Goal: Transaction & Acquisition: Purchase product/service

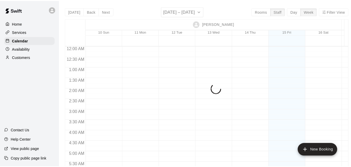
scroll to position [313, 0]
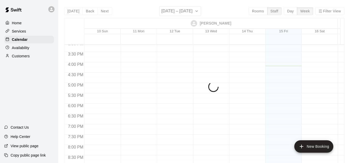
click at [260, 39] on div at bounding box center [210, 36] width 253 height 5
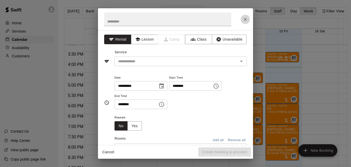
drag, startPoint x: 260, startPoint y: 39, endPoint x: 243, endPoint y: 19, distance: 26.2
click at [243, 19] on icon "Close" at bounding box center [245, 19] width 5 height 5
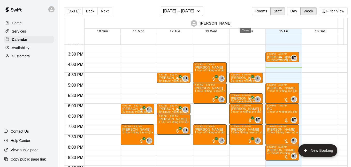
click at [243, 19] on icon "Close" at bounding box center [245, 19] width 5 height 5
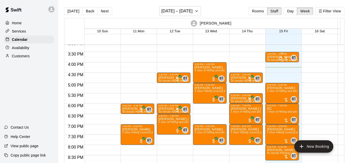
click at [285, 57] on div at bounding box center [283, 58] width 10 height 5
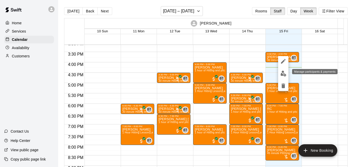
click at [283, 74] on img "edit" at bounding box center [283, 74] width 6 height 6
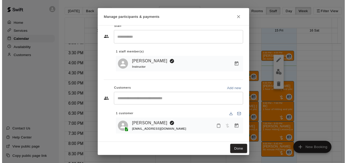
scroll to position [9, 0]
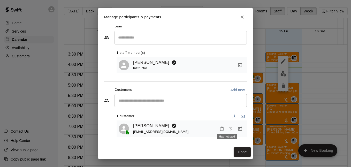
click at [228, 128] on span "Has not paid" at bounding box center [230, 128] width 9 height 4
click at [238, 127] on icon "Manage bookings & payment" at bounding box center [240, 128] width 4 height 4
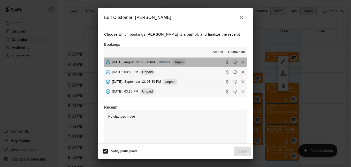
click at [192, 64] on button "[DATE], August 15: 03:30 PM (Current) Unpaid" at bounding box center [175, 63] width 143 height 10
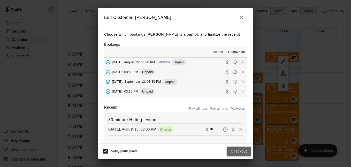
click at [231, 151] on button "Checkout" at bounding box center [239, 151] width 24 height 10
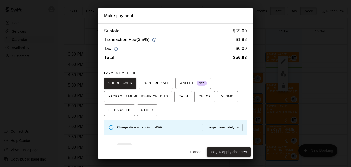
click at [238, 154] on button "Pay & apply changes" at bounding box center [229, 152] width 44 height 10
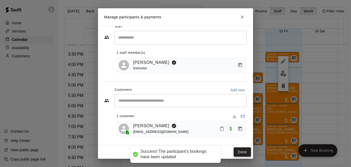
click at [239, 151] on button "Done" at bounding box center [242, 152] width 17 height 10
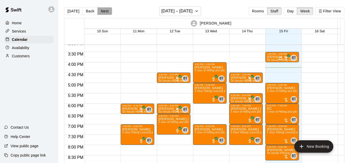
click at [104, 9] on button "Next" at bounding box center [104, 11] width 14 height 8
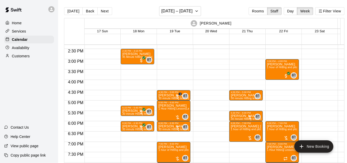
scroll to position [295, 0]
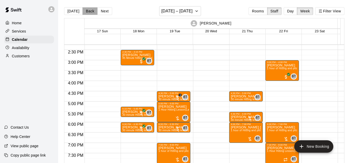
click at [90, 10] on button "Back" at bounding box center [89, 11] width 15 height 8
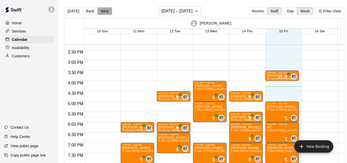
click at [104, 10] on button "Next" at bounding box center [104, 11] width 14 height 8
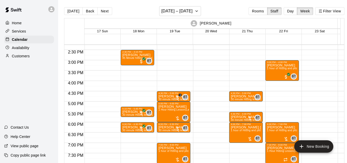
click at [90, 11] on button "Back" at bounding box center [89, 11] width 15 height 8
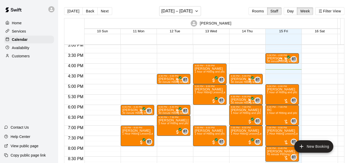
scroll to position [313, 0]
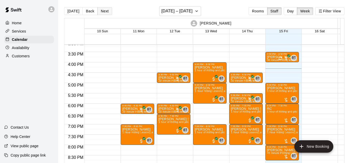
click at [104, 10] on button "Next" at bounding box center [104, 11] width 14 height 8
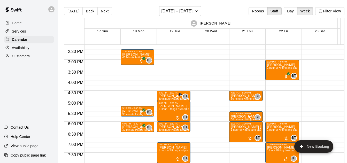
scroll to position [295, 0]
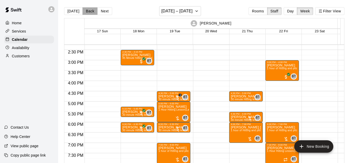
click at [91, 10] on button "Back" at bounding box center [89, 11] width 15 height 8
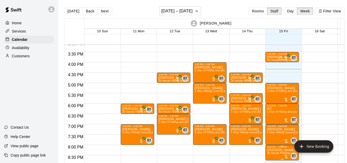
scroll to position [332, 0]
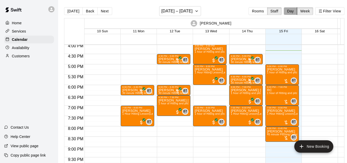
click at [294, 9] on button "Day" at bounding box center [290, 11] width 13 height 8
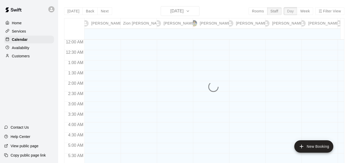
scroll to position [337, 0]
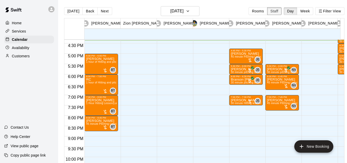
click at [267, 10] on button "Rooms" at bounding box center [258, 11] width 19 height 8
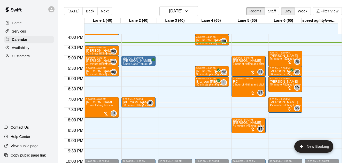
scroll to position [317, 0]
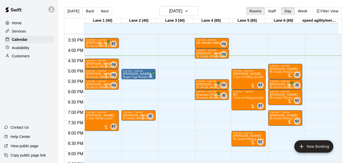
click at [272, 10] on button "Staff" at bounding box center [272, 11] width 15 height 8
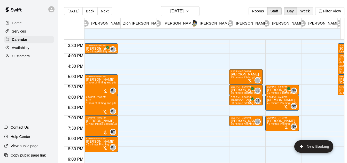
click at [310, 10] on button "Week" at bounding box center [305, 11] width 16 height 8
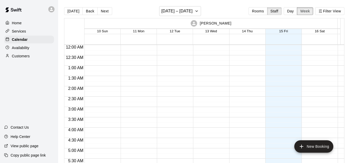
scroll to position [338, 0]
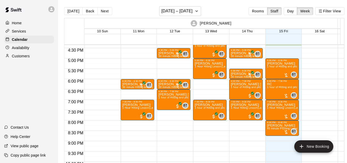
drag, startPoint x: 290, startPoint y: 22, endPoint x: 260, endPoint y: 22, distance: 30.7
click at [260, 22] on div "[PERSON_NAME]" at bounding box center [211, 23] width 252 height 10
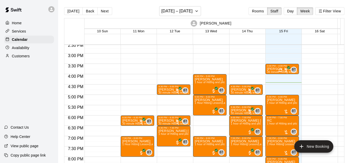
scroll to position [301, 0]
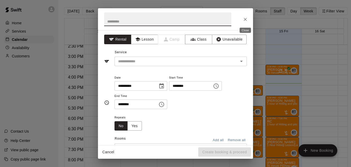
click at [247, 20] on icon "Close" at bounding box center [245, 19] width 5 height 5
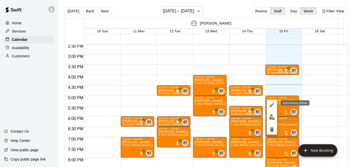
click at [271, 105] on icon "edit" at bounding box center [271, 105] width 5 height 5
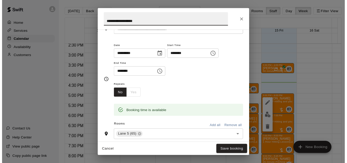
scroll to position [34, 0]
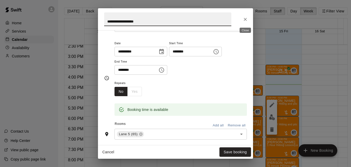
click at [243, 19] on icon "Close" at bounding box center [245, 19] width 5 height 5
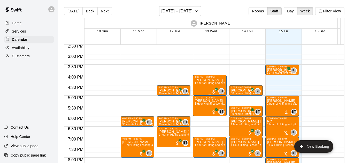
scroll to position [319, 0]
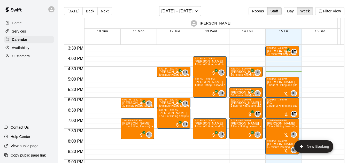
click at [107, 11] on button "Next" at bounding box center [104, 11] width 14 height 8
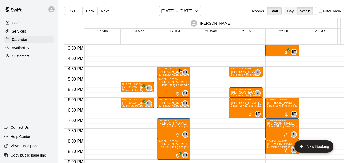
click at [293, 11] on button "Day" at bounding box center [290, 11] width 13 height 8
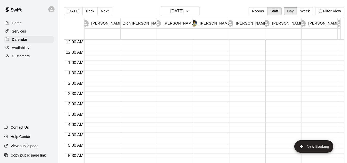
scroll to position [346, 0]
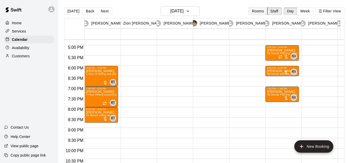
click at [259, 6] on main "[DATE] Back [DATE][DATE] Rooms Staff Day Week Filter View [PERSON_NAME] 22 Fri …" at bounding box center [204, 85] width 292 height 171
click at [261, 10] on button "Rooms" at bounding box center [258, 11] width 19 height 8
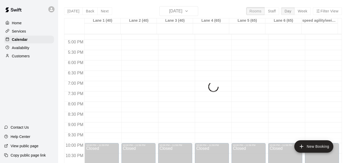
scroll to position [342, 0]
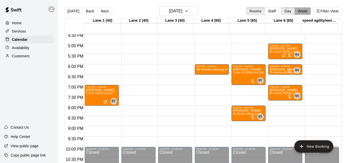
click at [302, 9] on button "Week" at bounding box center [303, 11] width 16 height 8
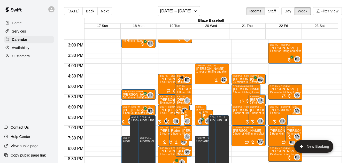
scroll to position [306, 0]
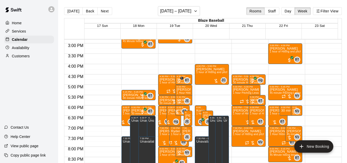
click at [78, 11] on button "[DATE]" at bounding box center [73, 11] width 19 height 8
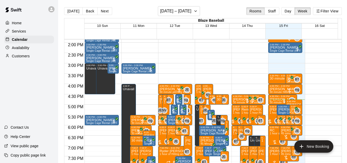
scroll to position [326, 0]
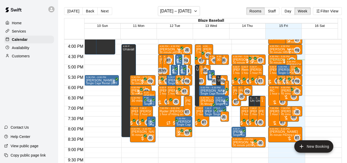
click at [104, 11] on button "Next" at bounding box center [104, 11] width 14 height 8
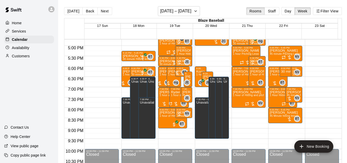
scroll to position [346, 0]
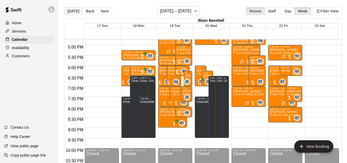
click at [71, 11] on button "[DATE]" at bounding box center [73, 11] width 19 height 8
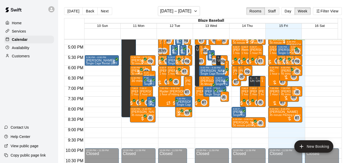
click at [267, 7] on div "[DATE] Back Next [DATE] – [DATE] Rooms Staff Day Week Filter View" at bounding box center [203, 12] width 278 height 12
click at [268, 9] on button "Staff" at bounding box center [272, 11] width 15 height 8
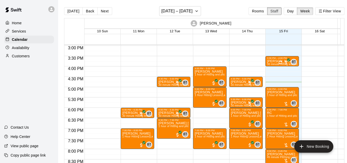
scroll to position [309, 0]
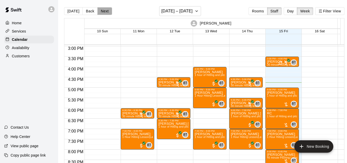
click at [102, 13] on button "Next" at bounding box center [104, 11] width 14 height 8
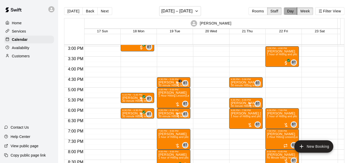
click at [292, 10] on button "Day" at bounding box center [290, 11] width 13 height 8
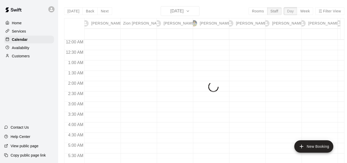
scroll to position [347, 0]
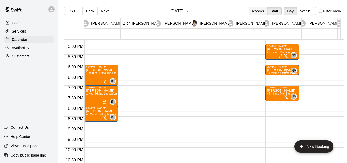
click at [264, 9] on button "Rooms" at bounding box center [258, 11] width 19 height 8
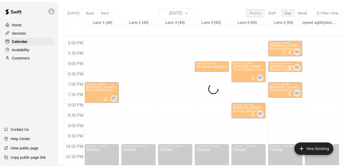
scroll to position [342, 0]
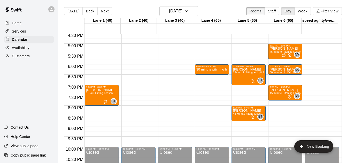
click at [258, 10] on button "Rooms" at bounding box center [255, 11] width 19 height 8
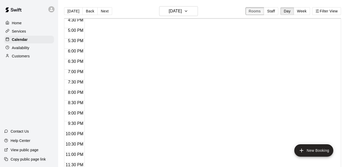
click at [259, 11] on button "Rooms" at bounding box center [254, 11] width 19 height 8
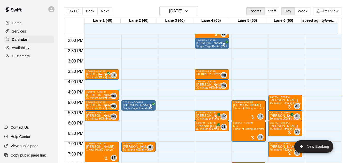
scroll to position [280, 0]
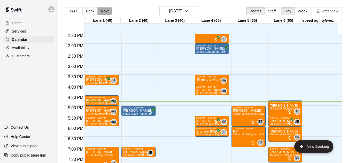
click at [102, 10] on button "Next" at bounding box center [104, 11] width 14 height 8
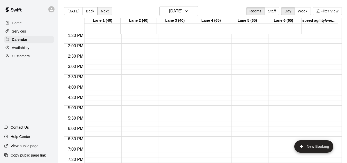
click at [108, 11] on button "Next" at bounding box center [104, 11] width 14 height 8
click at [108, 10] on button "Next" at bounding box center [104, 11] width 14 height 8
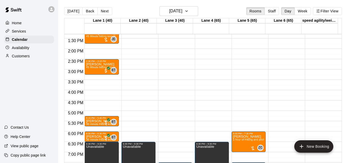
scroll to position [275, 0]
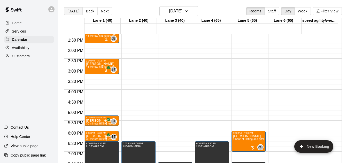
click at [70, 10] on button "[DATE]" at bounding box center [73, 11] width 19 height 8
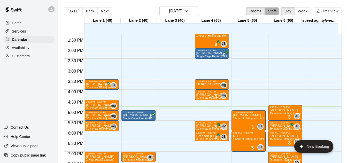
drag, startPoint x: 270, startPoint y: 11, endPoint x: 300, endPoint y: 16, distance: 30.2
click at [270, 11] on button "Staff" at bounding box center [272, 11] width 15 height 8
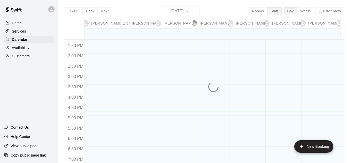
click at [307, 11] on button "Week" at bounding box center [305, 11] width 16 height 8
click at [307, 11] on div "Today Back Next Friday Aug 15 Rooms Staff Day Week Filter View Brandon Taylor 1…" at bounding box center [204, 87] width 280 height 163
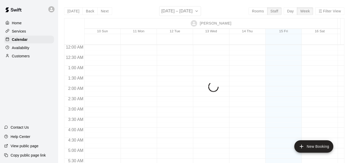
click at [308, 11] on div "Today Back Next August 10 – 16 Rooms Staff Day Week Filter View Brandon Taylor …" at bounding box center [204, 87] width 280 height 163
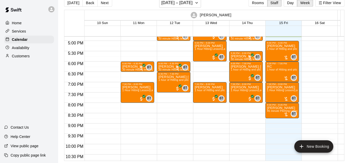
scroll to position [0, 0]
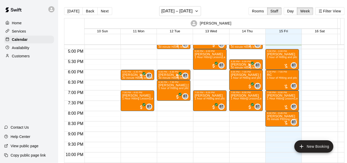
click at [108, 11] on button "Next" at bounding box center [104, 11] width 14 height 8
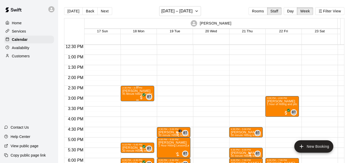
scroll to position [254, 0]
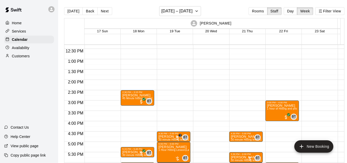
click at [260, 11] on button "Rooms" at bounding box center [258, 11] width 19 height 8
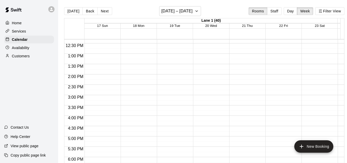
click at [86, 9] on button "Back" at bounding box center [89, 11] width 15 height 8
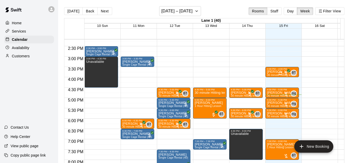
scroll to position [274, 0]
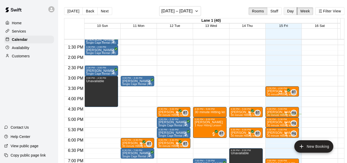
click at [296, 11] on button "Day" at bounding box center [290, 11] width 13 height 8
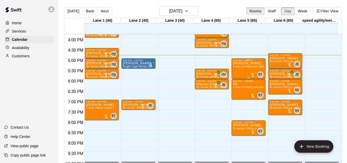
scroll to position [307, 0]
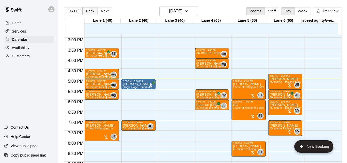
click at [84, 10] on button "Back" at bounding box center [89, 11] width 15 height 8
